Goal: Task Accomplishment & Management: Manage account settings

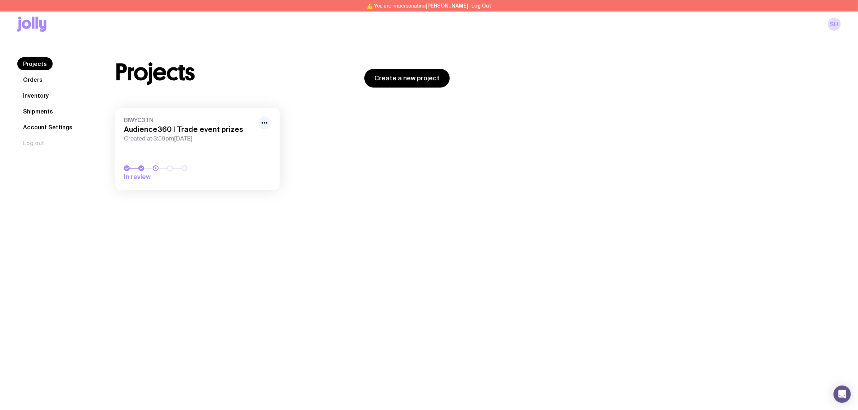
click at [215, 130] on h3 "Audience360 | Trade event prizes" at bounding box center [189, 129] width 130 height 9
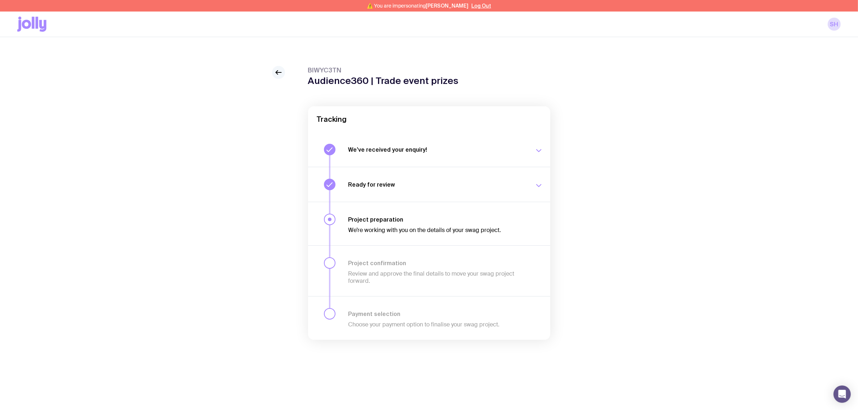
click at [280, 72] on icon at bounding box center [278, 72] width 5 height 0
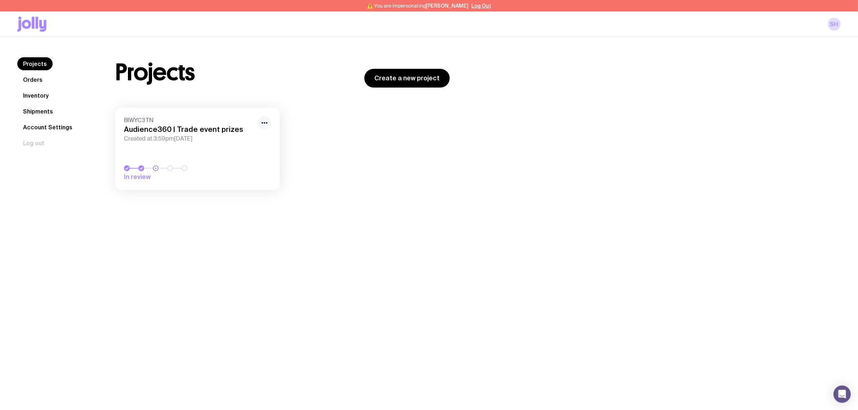
click at [261, 125] on icon "button" at bounding box center [264, 123] width 9 height 9
click at [246, 136] on button "Rename" at bounding box center [248, 138] width 35 height 7
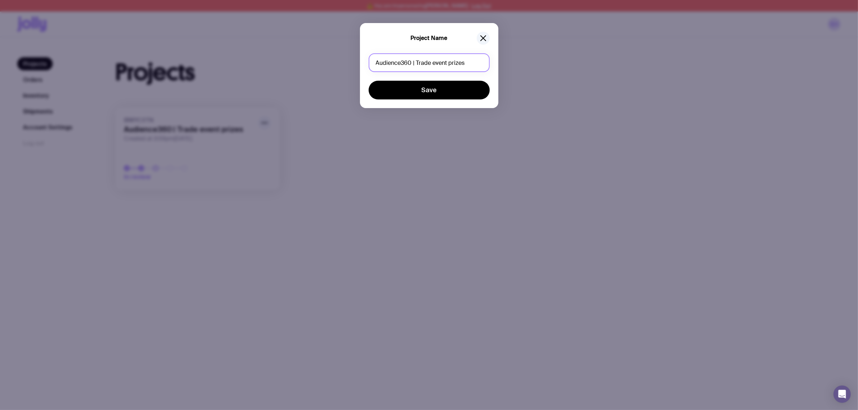
drag, startPoint x: 467, startPoint y: 68, endPoint x: 417, endPoint y: 69, distance: 50.1
click at [417, 69] on input "Audience360 | Trade event prizes" at bounding box center [429, 62] width 121 height 19
type input "Audience360 | Tees"
click at [445, 93] on button "Save" at bounding box center [429, 90] width 121 height 19
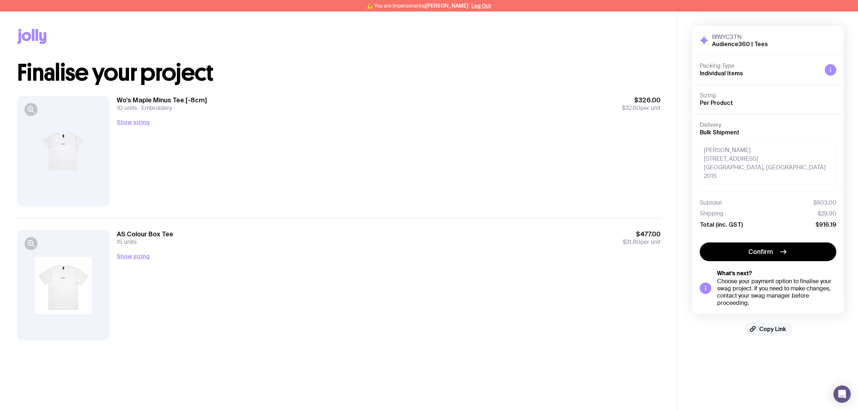
click at [771, 326] on span "Copy Link" at bounding box center [773, 329] width 27 height 7
click at [143, 259] on button "Show sizing" at bounding box center [133, 256] width 33 height 9
click at [136, 256] on button "Hide sizing" at bounding box center [132, 256] width 31 height 9
click at [227, 253] on div "Show sizing Men’s / Unisex Medium 5 Large 5 X-Large 5 Women’s None" at bounding box center [389, 256] width 544 height 9
click at [773, 326] on span "Copy Link" at bounding box center [773, 329] width 27 height 7
